Goal: Task Accomplishment & Management: Use online tool/utility

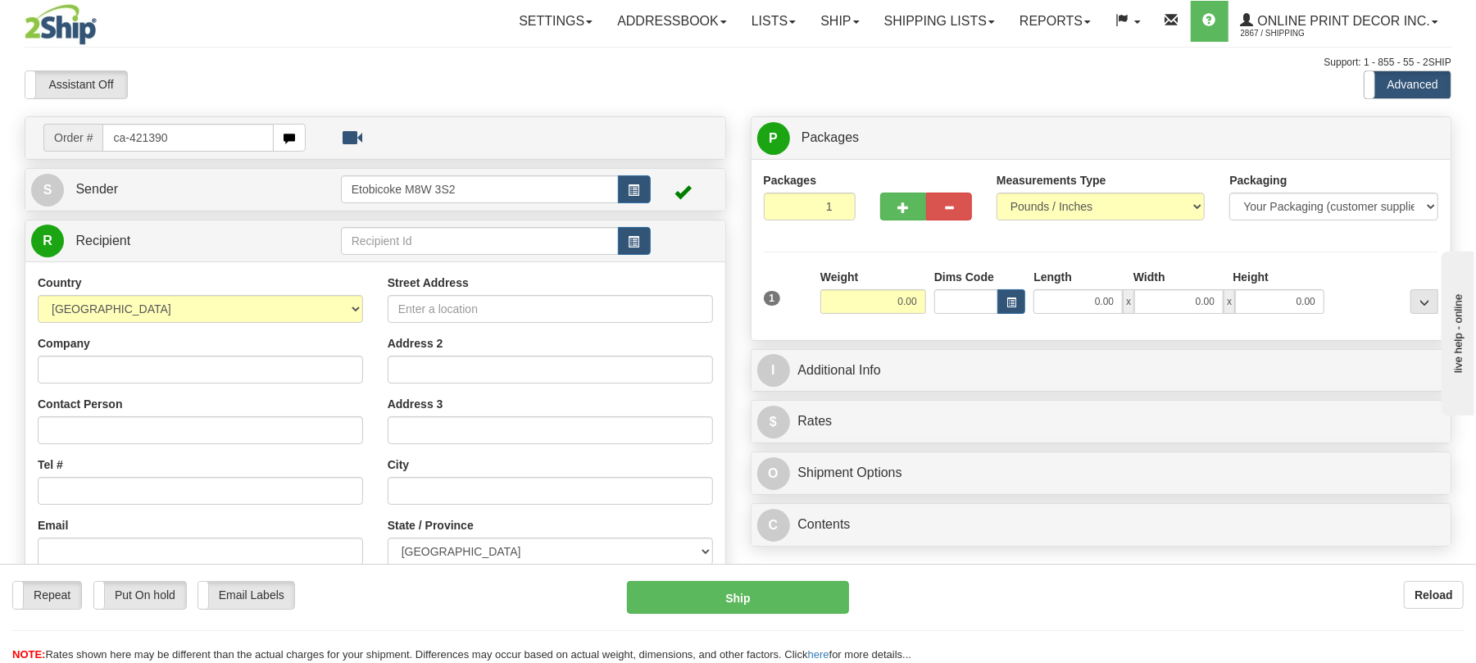
type input "ca-421390"
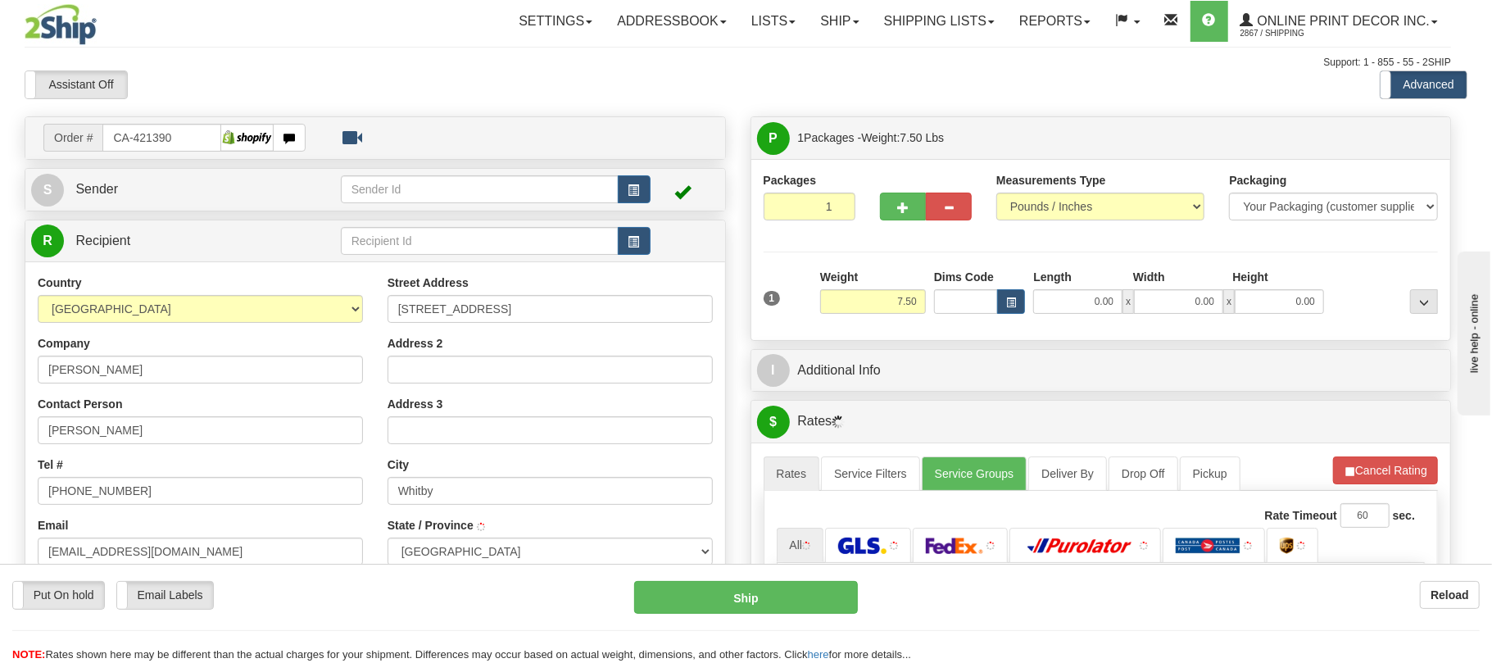
type input "WHITBY"
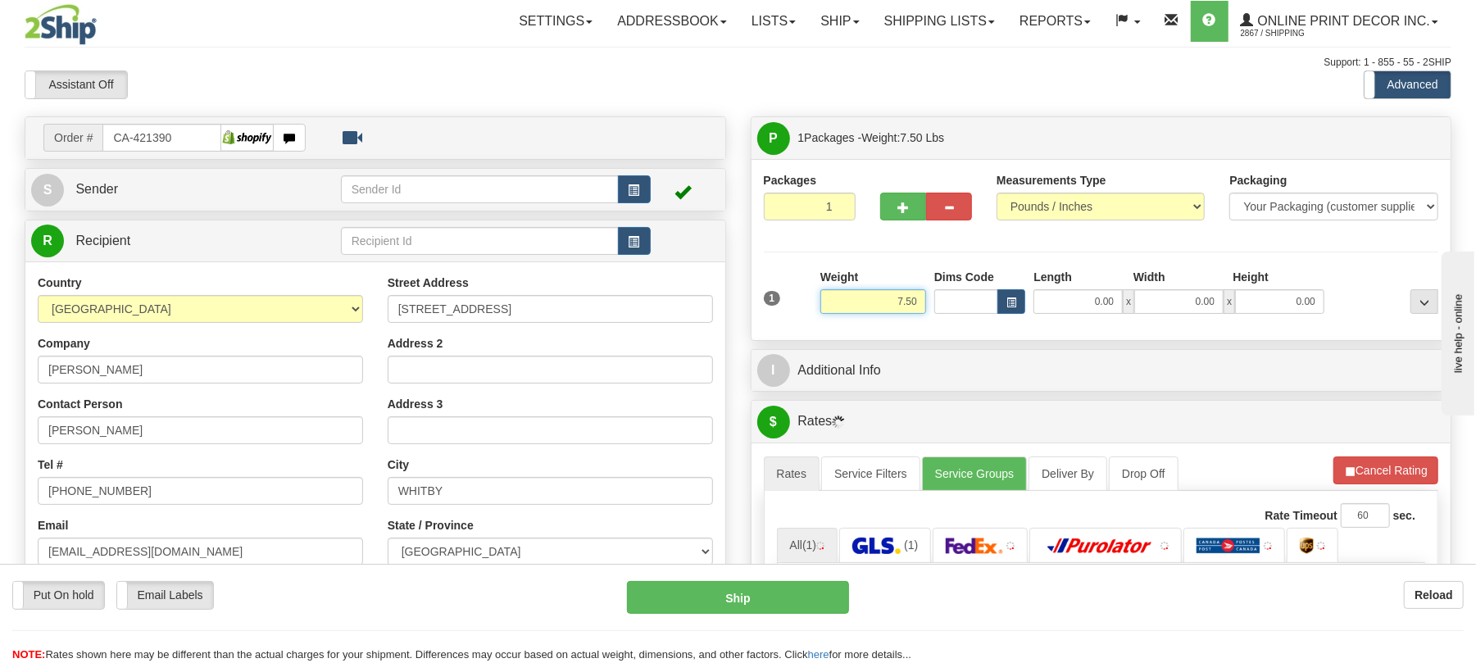
click at [905, 306] on input "7.50" at bounding box center [873, 301] width 106 height 25
click at [916, 300] on input "7.50" at bounding box center [873, 301] width 106 height 25
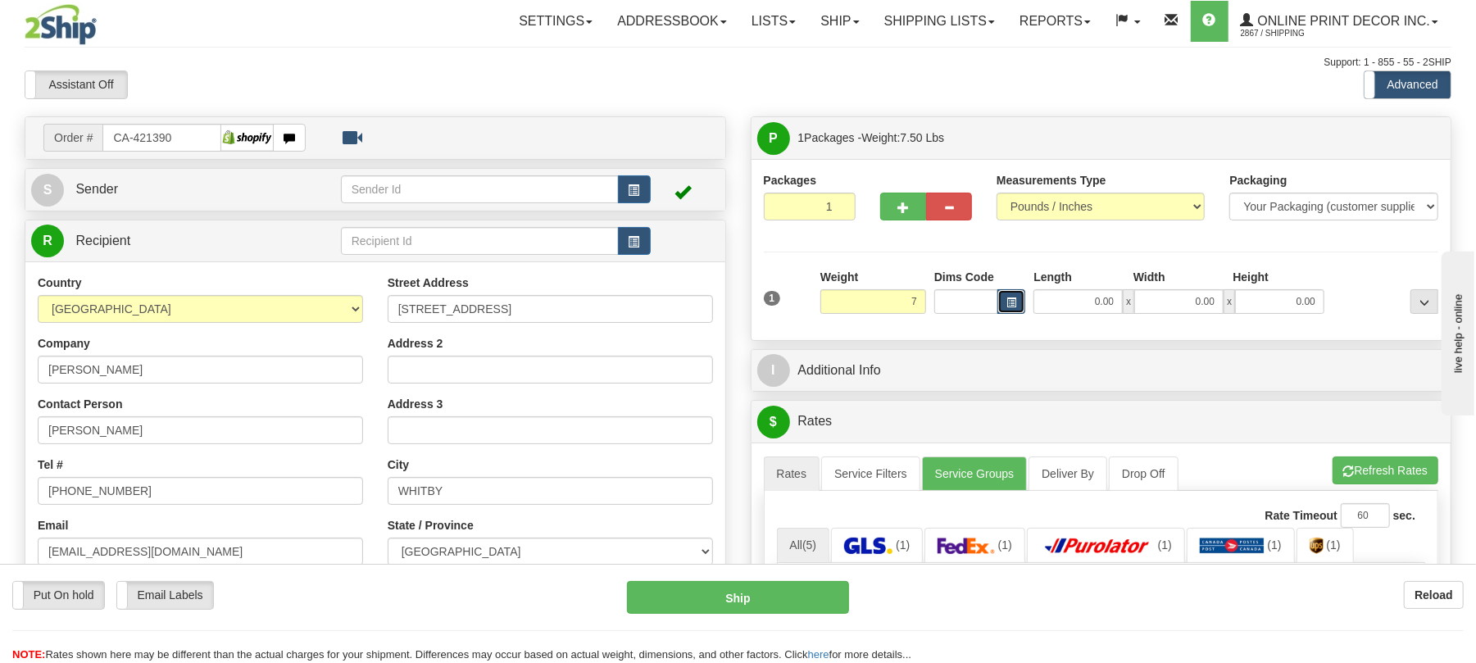
click at [1010, 298] on span "button" at bounding box center [1011, 302] width 10 height 9
type input "7.00"
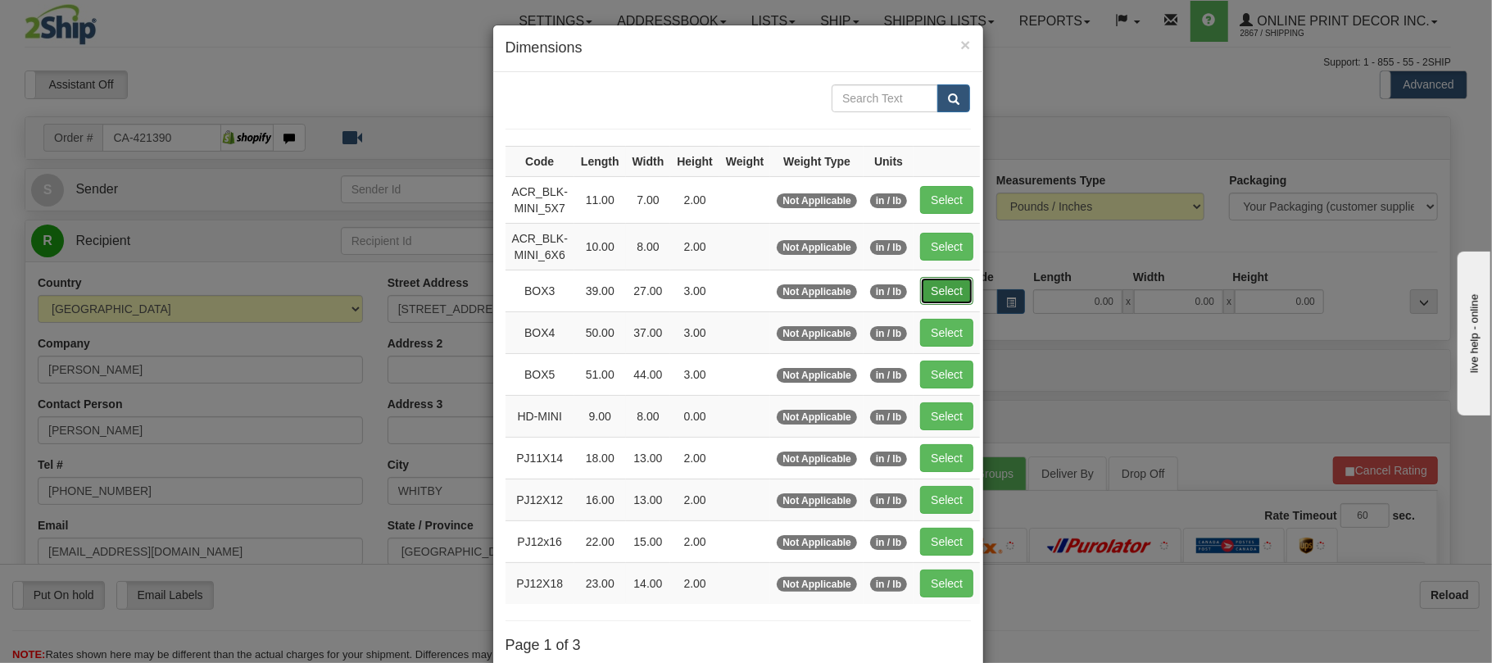
click at [965, 283] on button "Select" at bounding box center [946, 291] width 53 height 28
type input "BOX3"
type input "39.00"
type input "27.00"
type input "3.00"
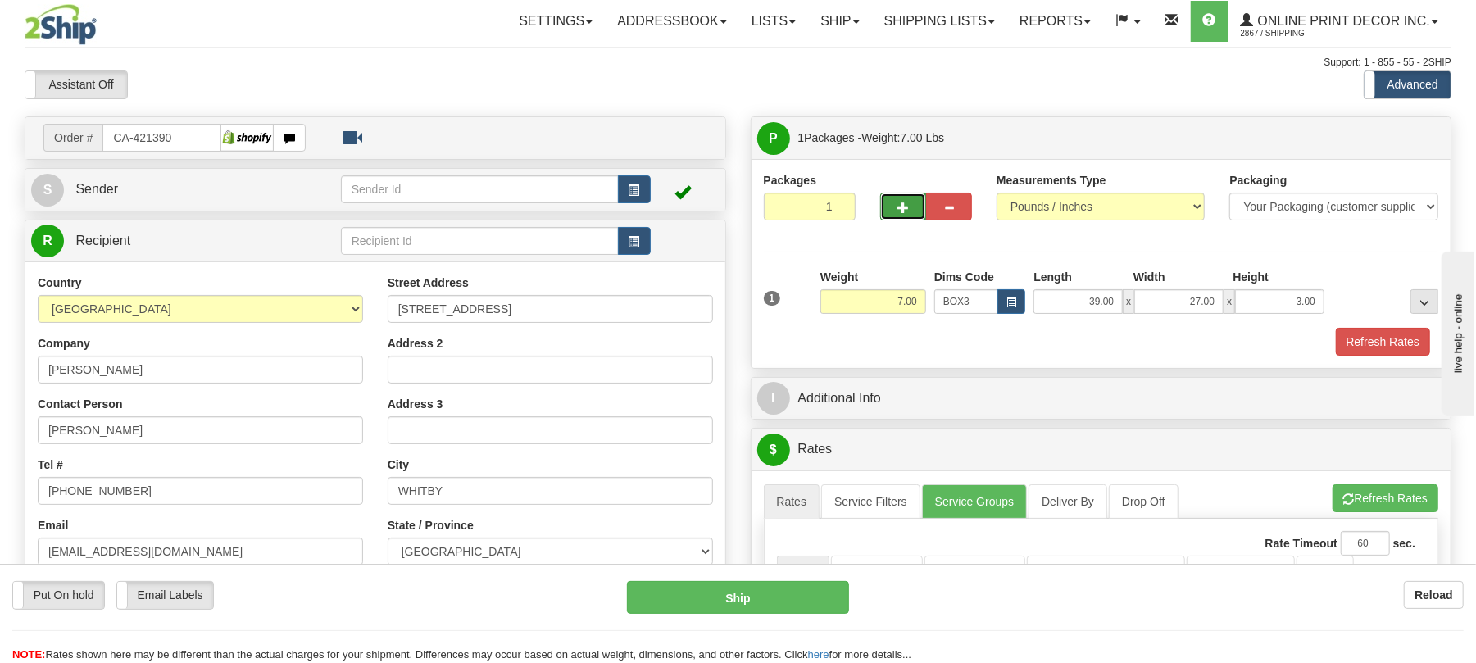
click at [912, 216] on button "button" at bounding box center [903, 207] width 46 height 28
radio input "true"
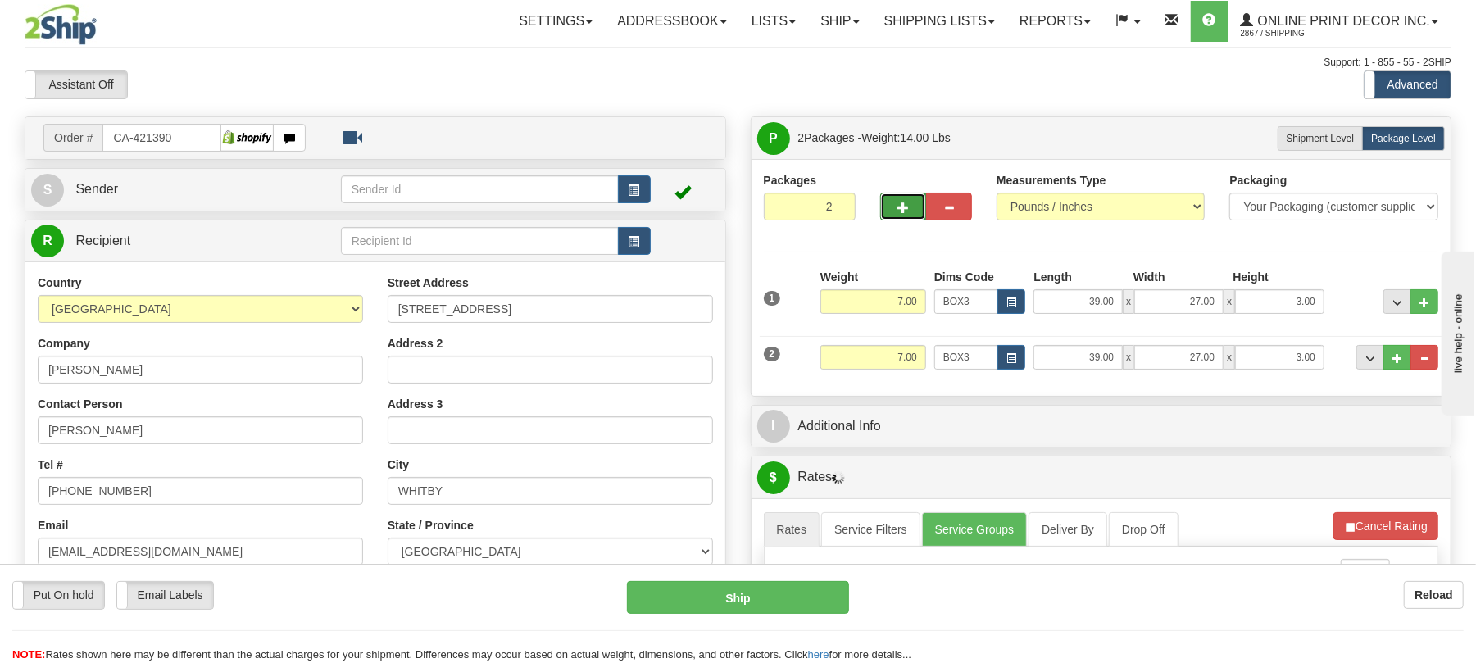
click at [912, 216] on button "button" at bounding box center [903, 207] width 46 height 28
type input "3"
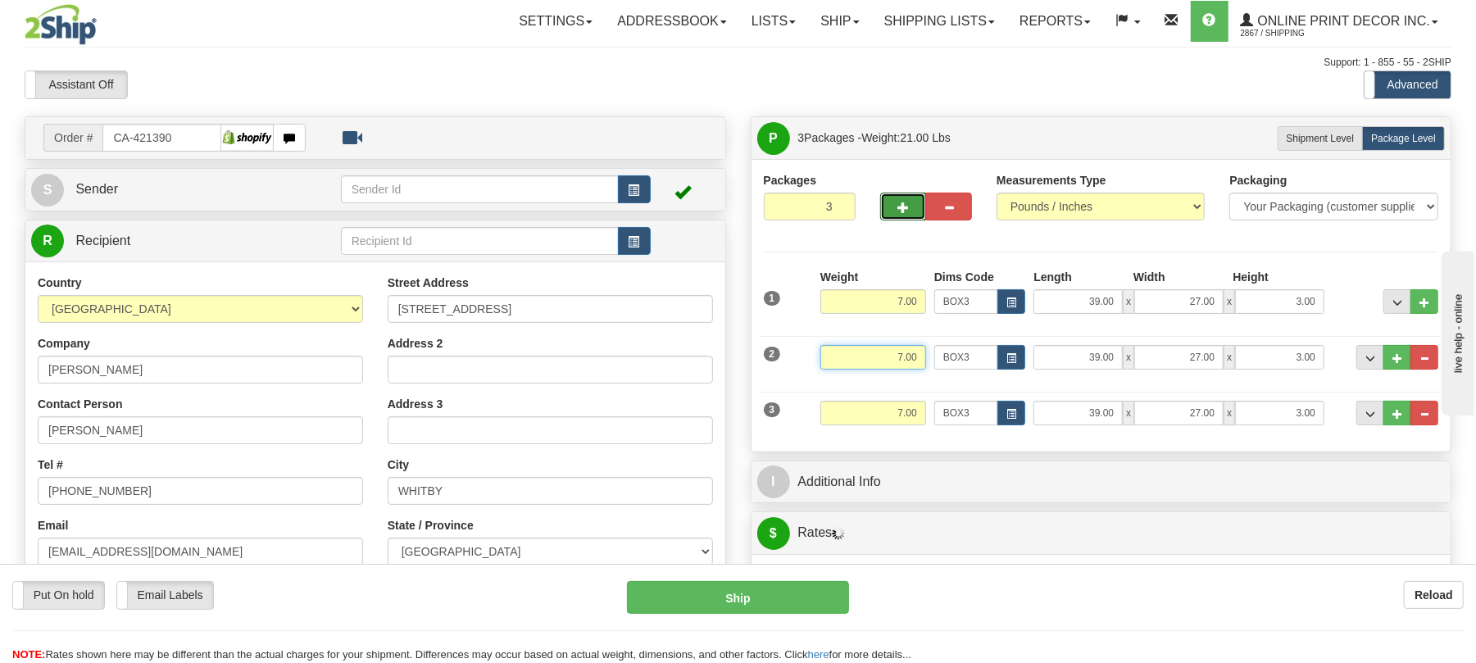
click at [903, 370] on input "7.00" at bounding box center [873, 357] width 106 height 25
click at [915, 411] on input "7.00" at bounding box center [873, 413] width 106 height 25
type input "8.00"
click at [915, 411] on input "7.00" at bounding box center [873, 413] width 106 height 25
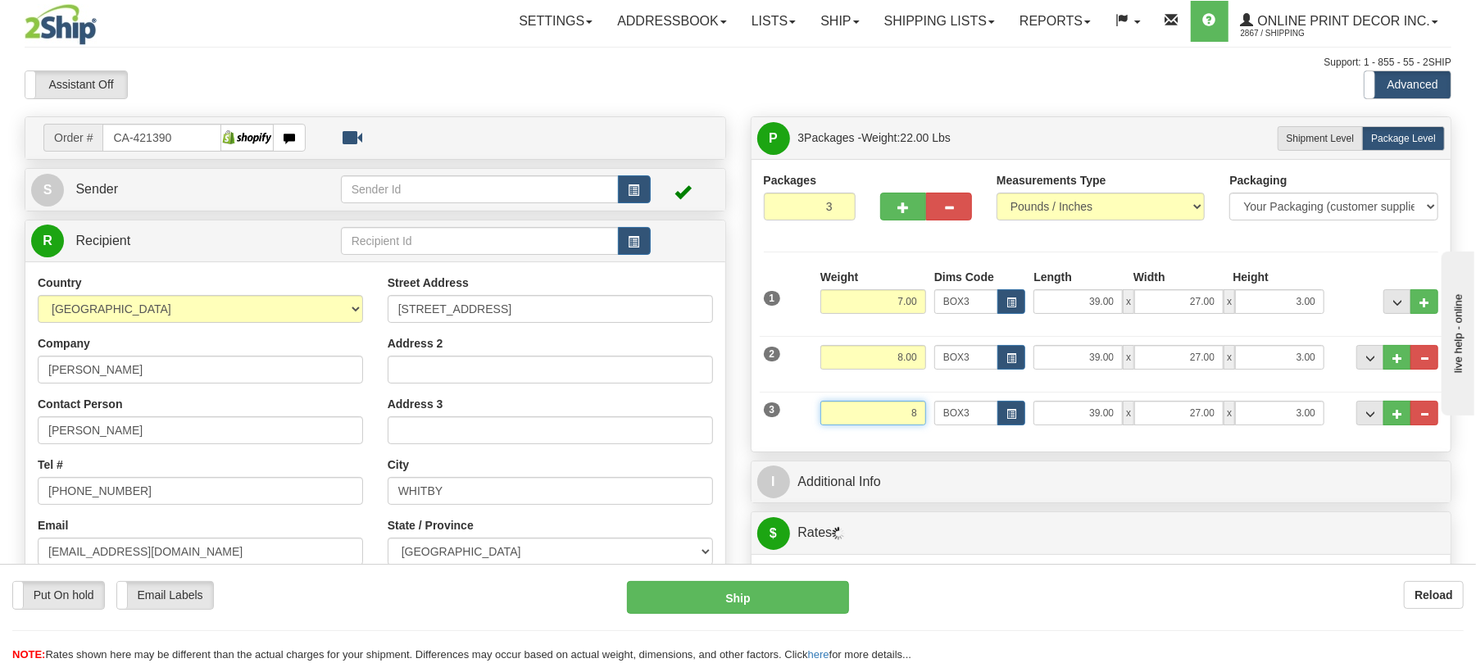
scroll to position [218, 0]
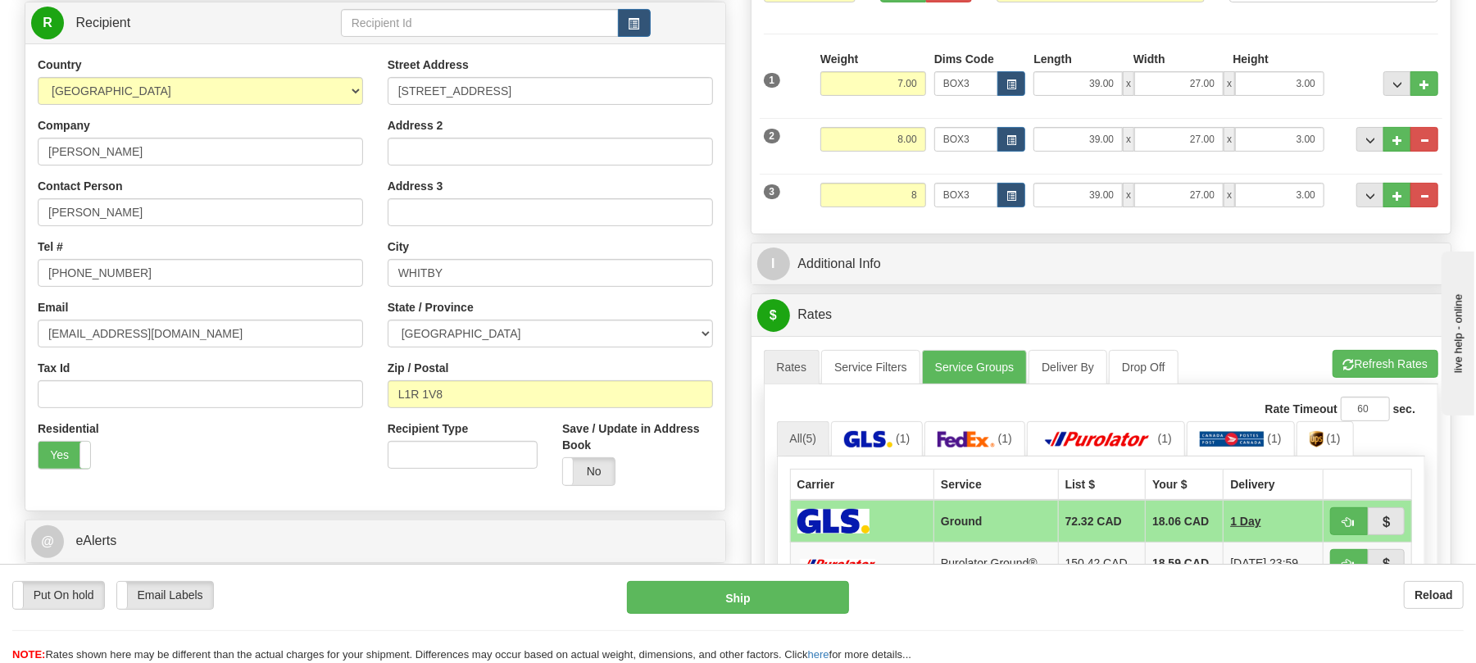
click at [1378, 359] on li "Refresh Rates Cancel Rating" at bounding box center [1385, 364] width 106 height 28
type input "8.00"
click at [1355, 515] on button "button" at bounding box center [1349, 521] width 38 height 28
type input "1"
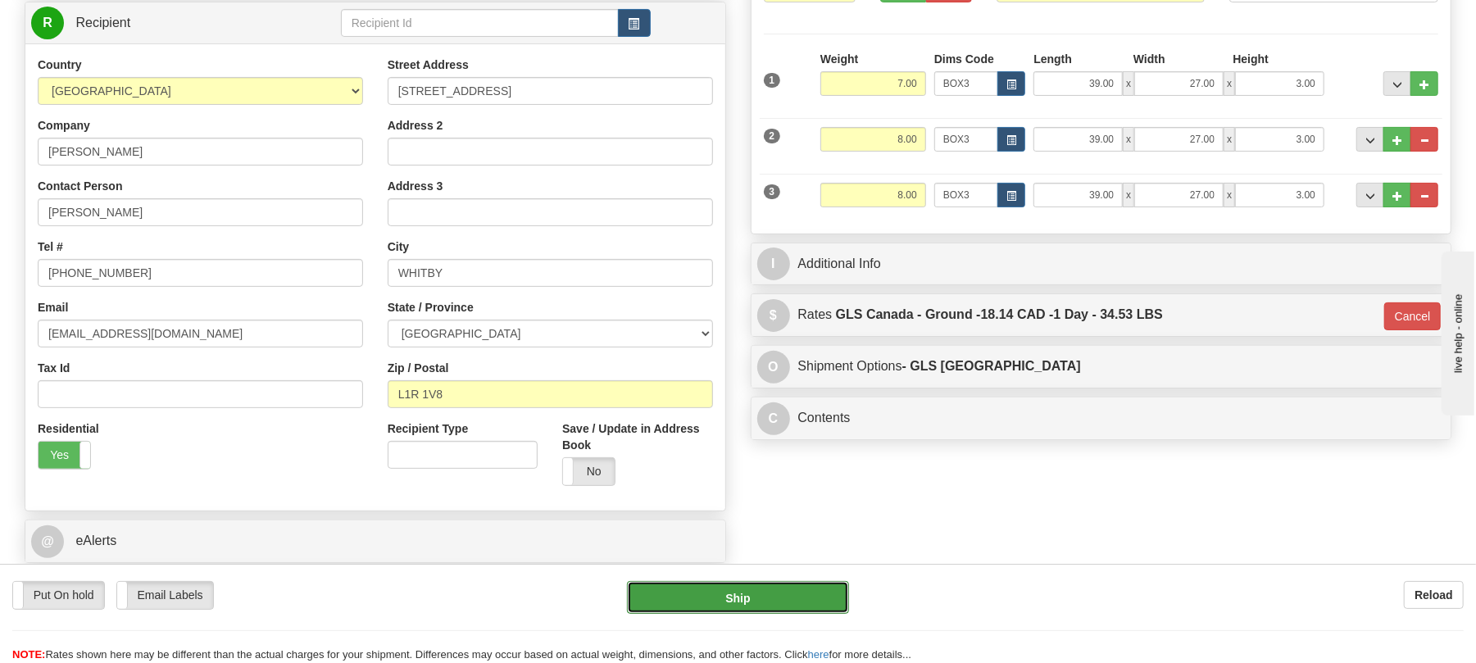
click at [807, 594] on button "Ship" at bounding box center [737, 597] width 221 height 33
